Goal: Transaction & Acquisition: Purchase product/service

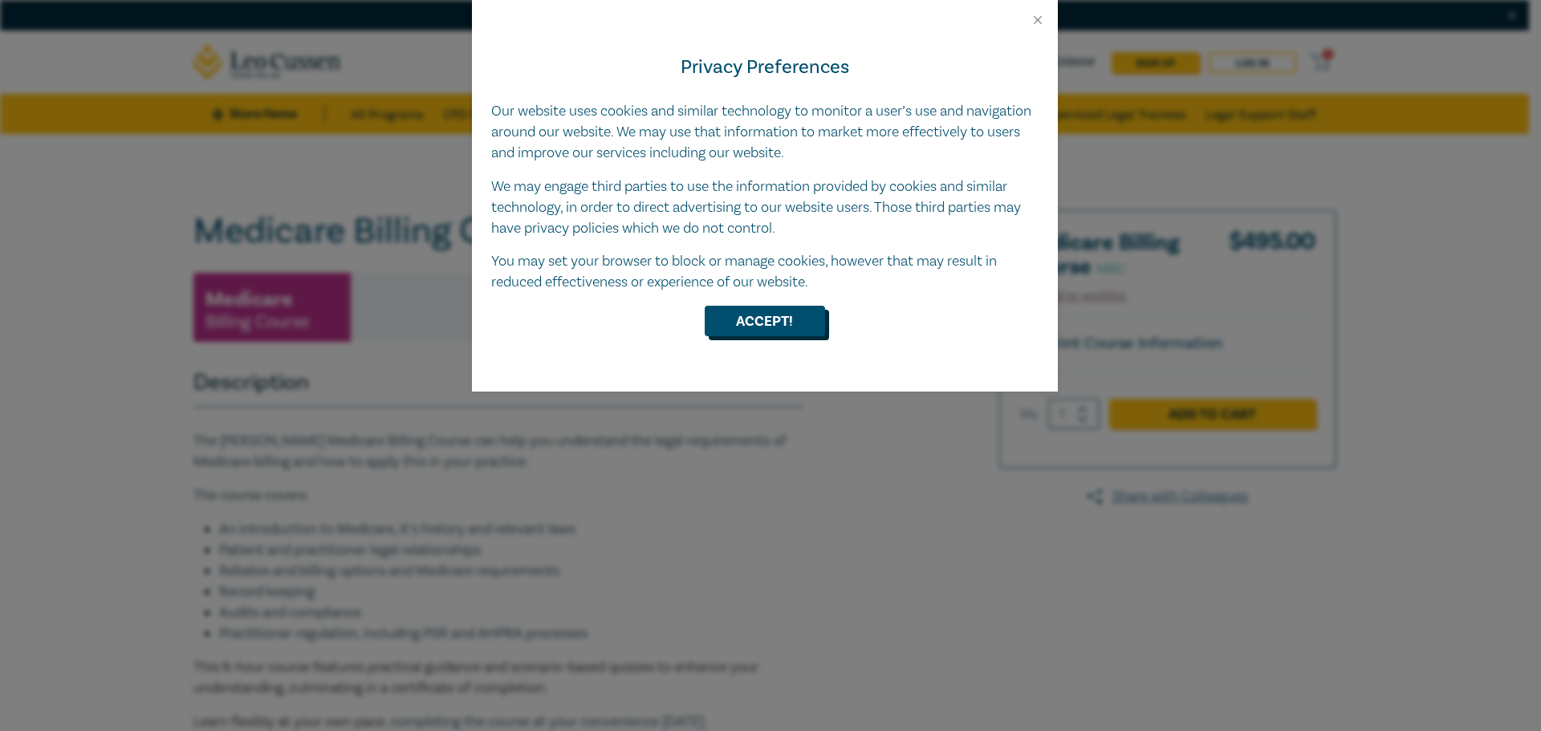
click at [790, 323] on button "Accept!" at bounding box center [765, 321] width 120 height 30
